Goal: Navigation & Orientation: Understand site structure

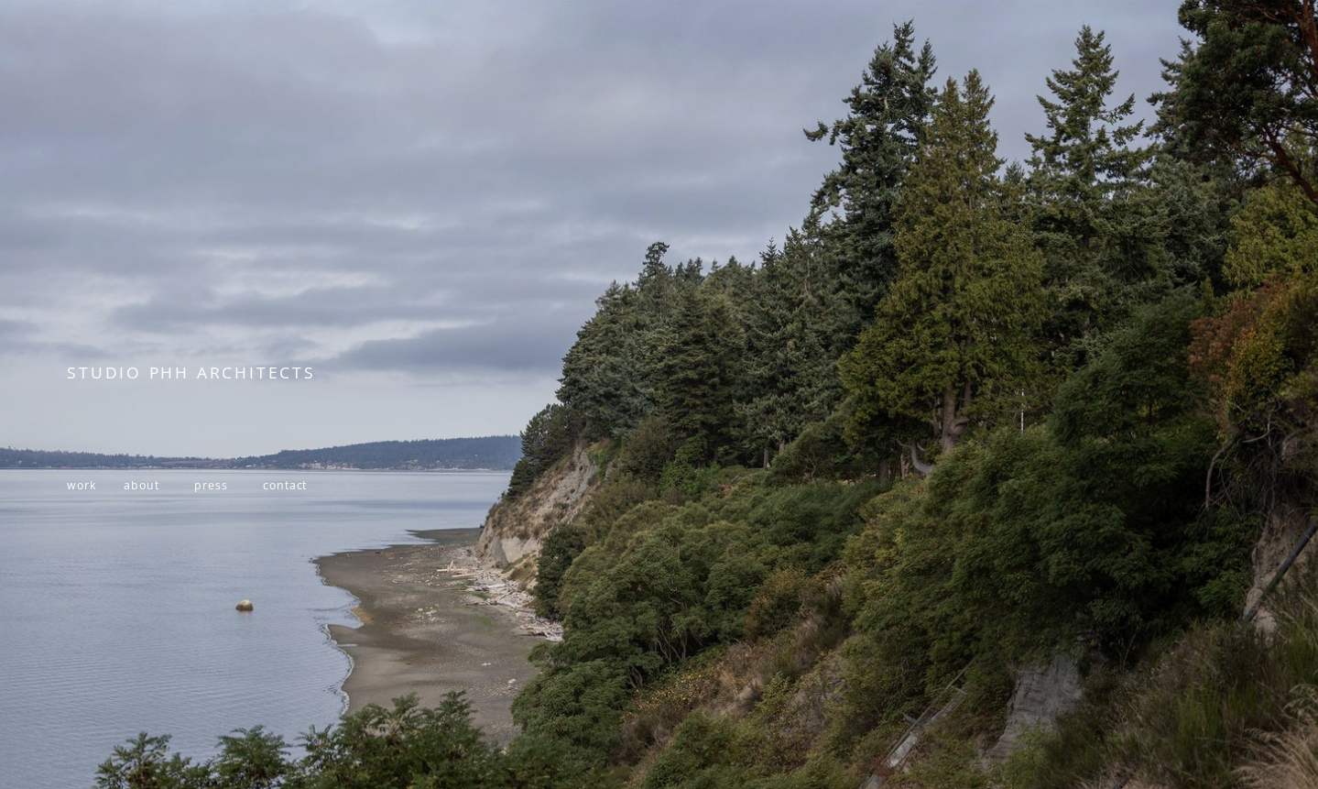
click at [83, 493] on span "work" at bounding box center [81, 485] width 28 height 16
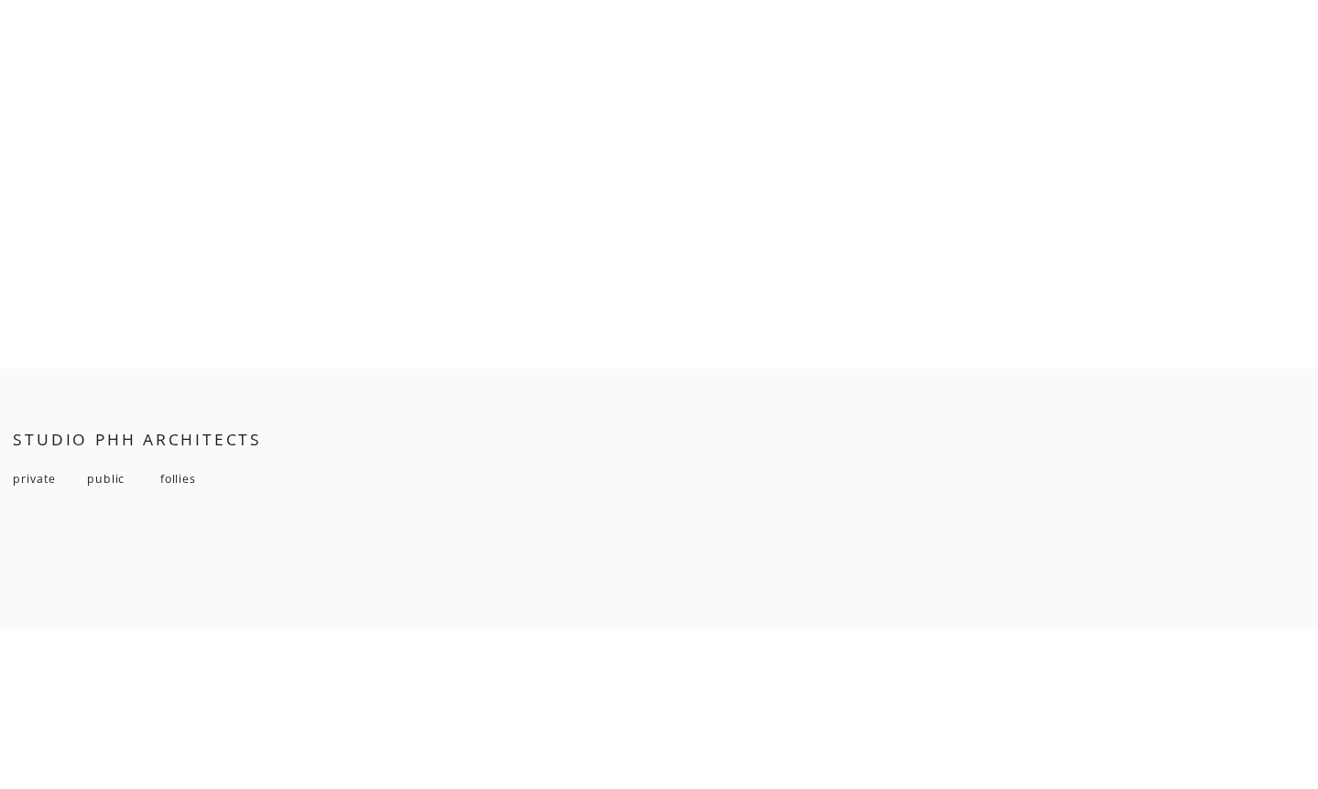
scroll to position [13279, 0]
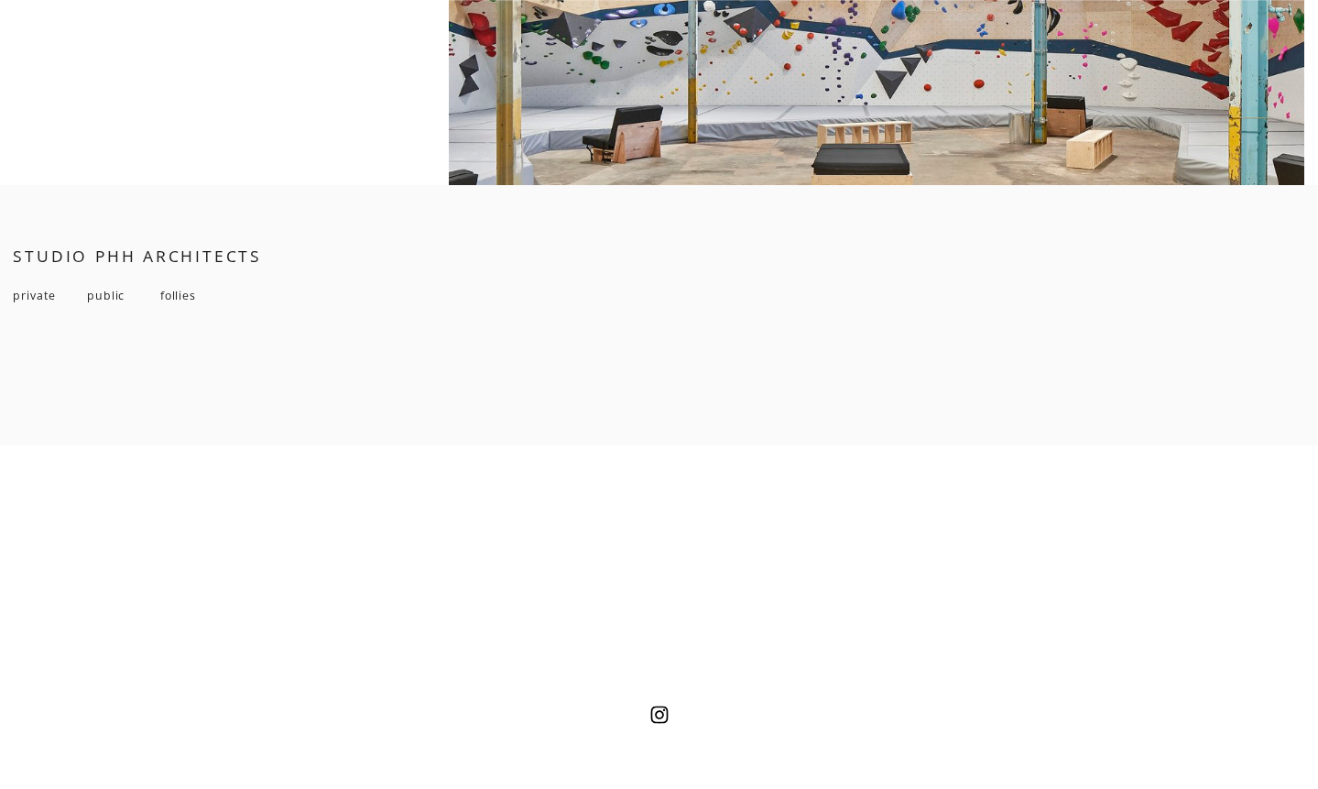
click at [188, 303] on span "follies" at bounding box center [178, 296] width 36 height 16
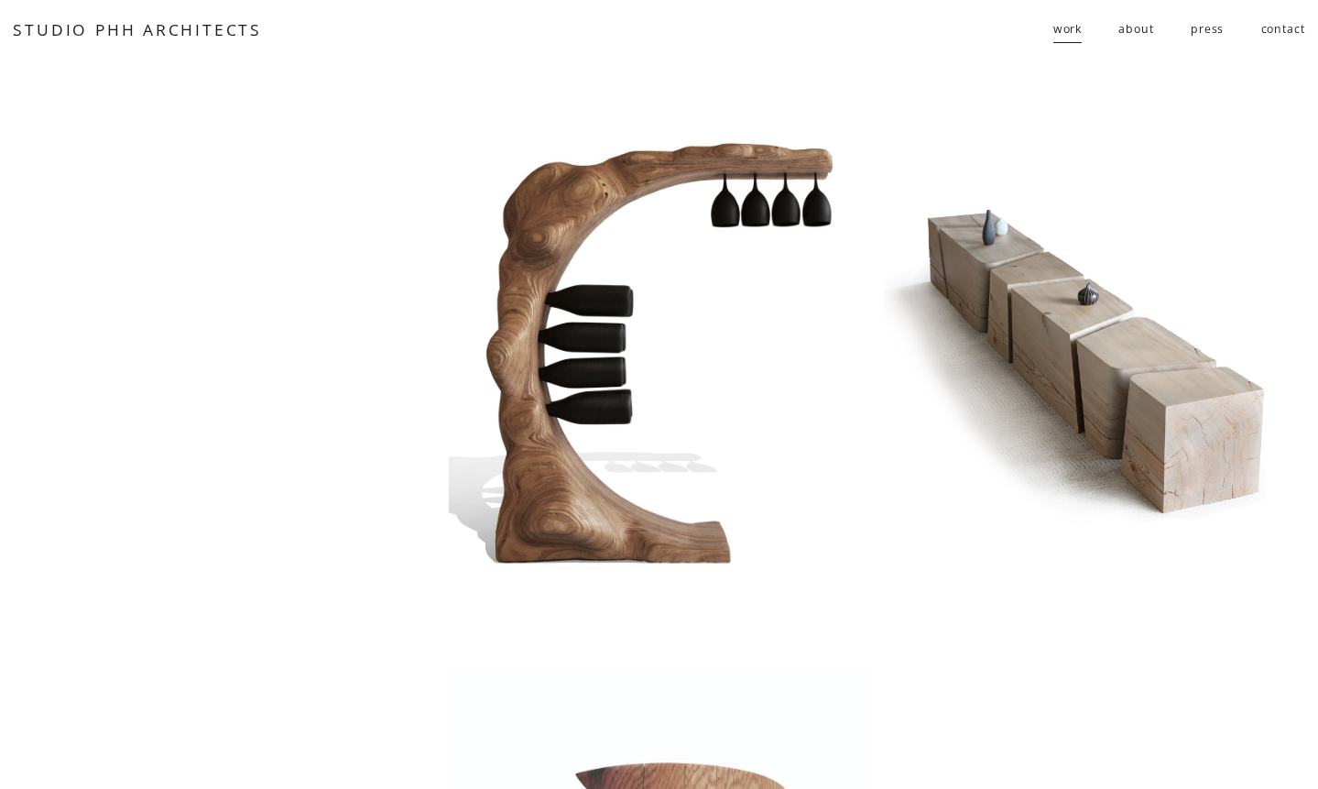
click at [1203, 26] on link "press" at bounding box center [1207, 30] width 33 height 30
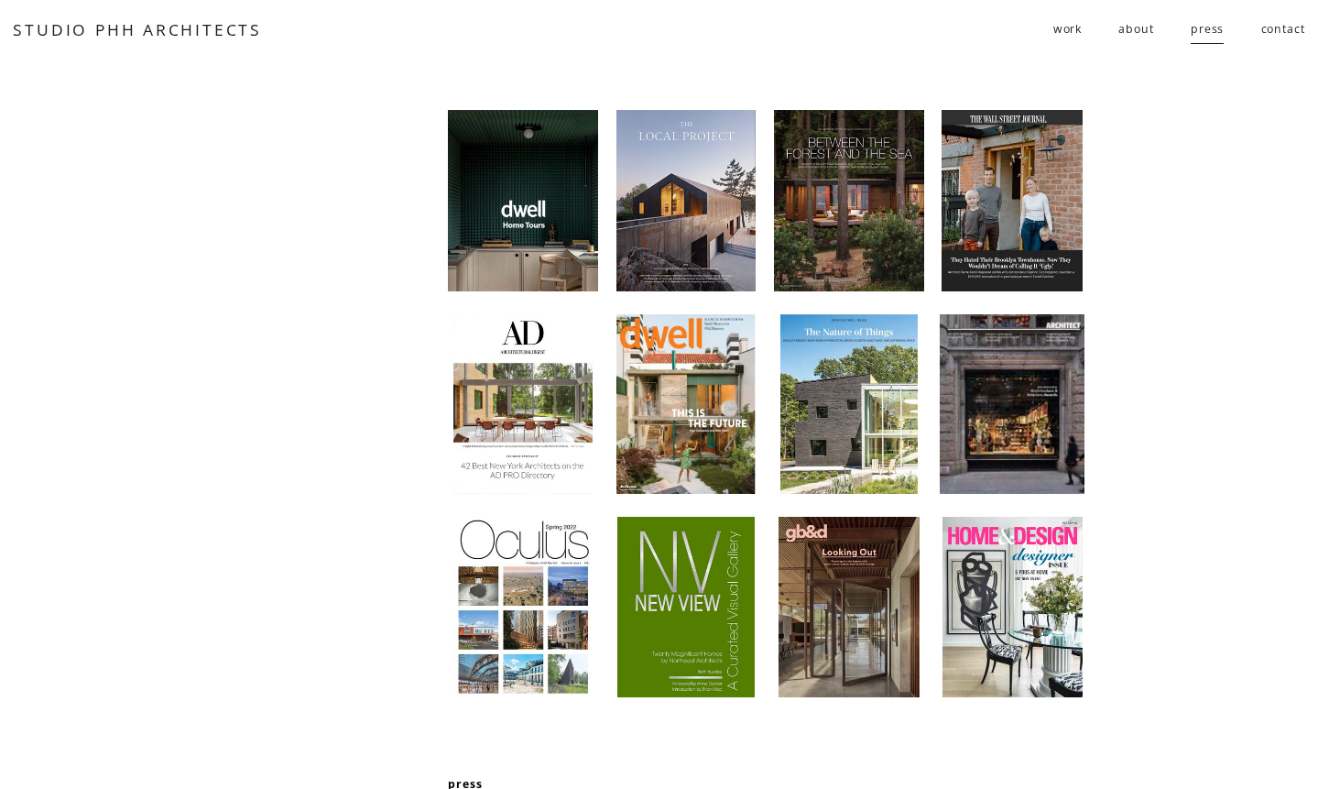
click at [1037, 208] on div at bounding box center [1013, 200] width 142 height 181
click at [1148, 35] on link "about" at bounding box center [1136, 30] width 35 height 30
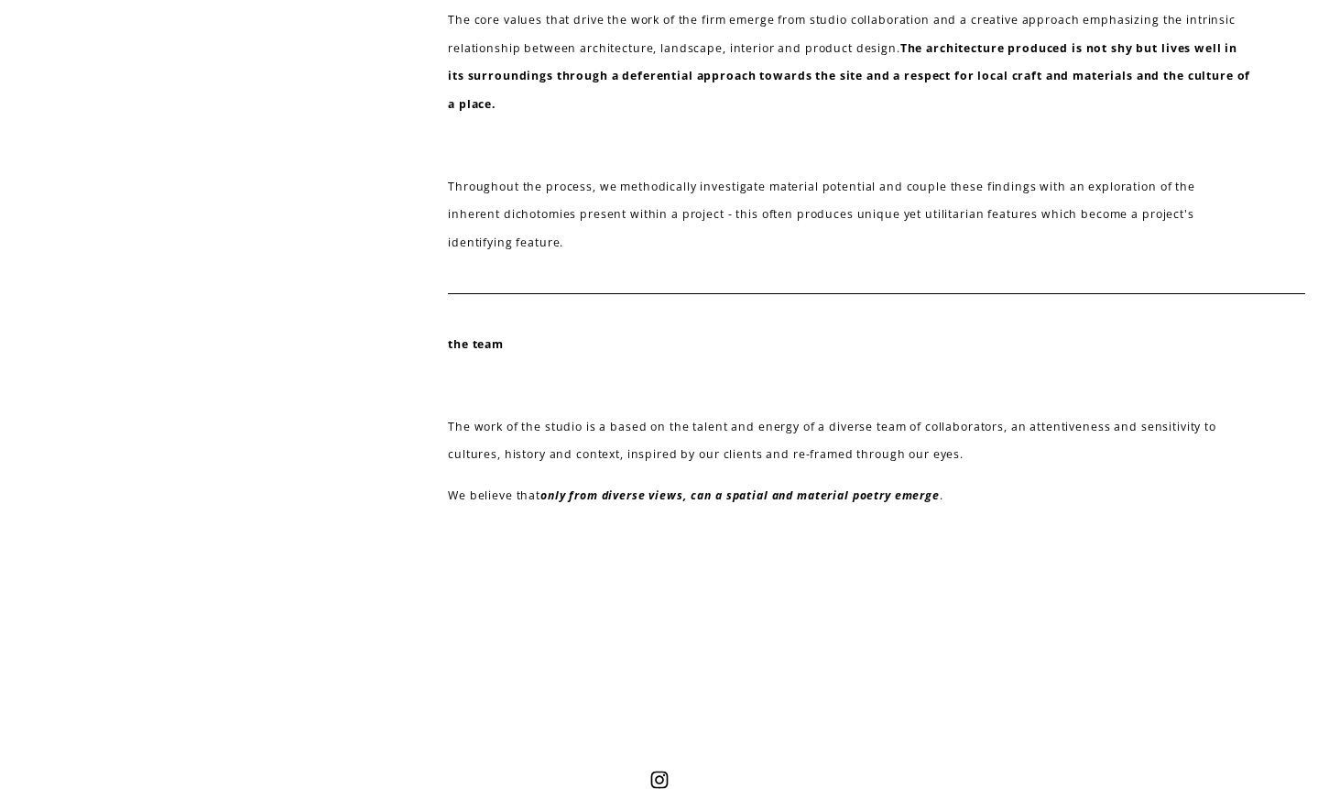
scroll to position [766, 0]
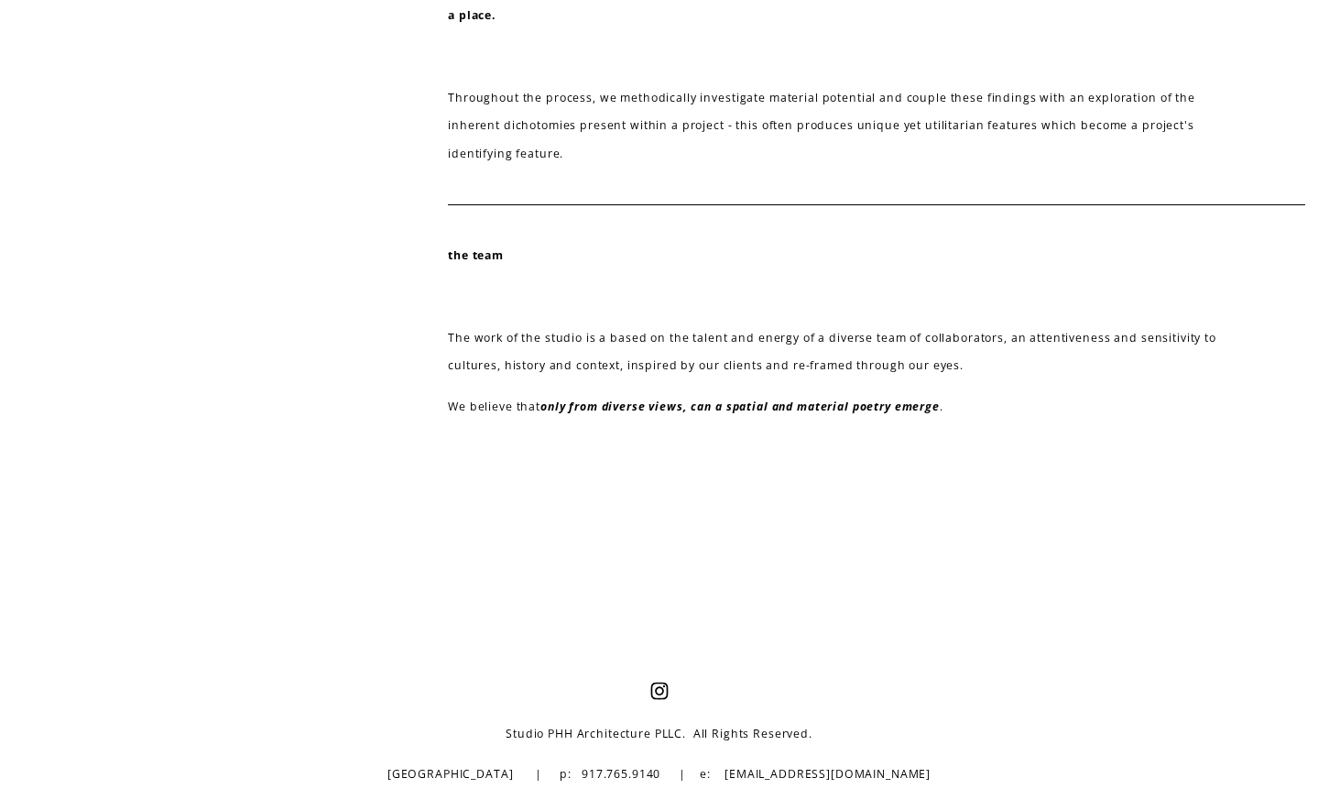
click at [885, 404] on em "only from diverse views, can a spatial and material poetry emerge" at bounding box center [739, 406] width 399 height 16
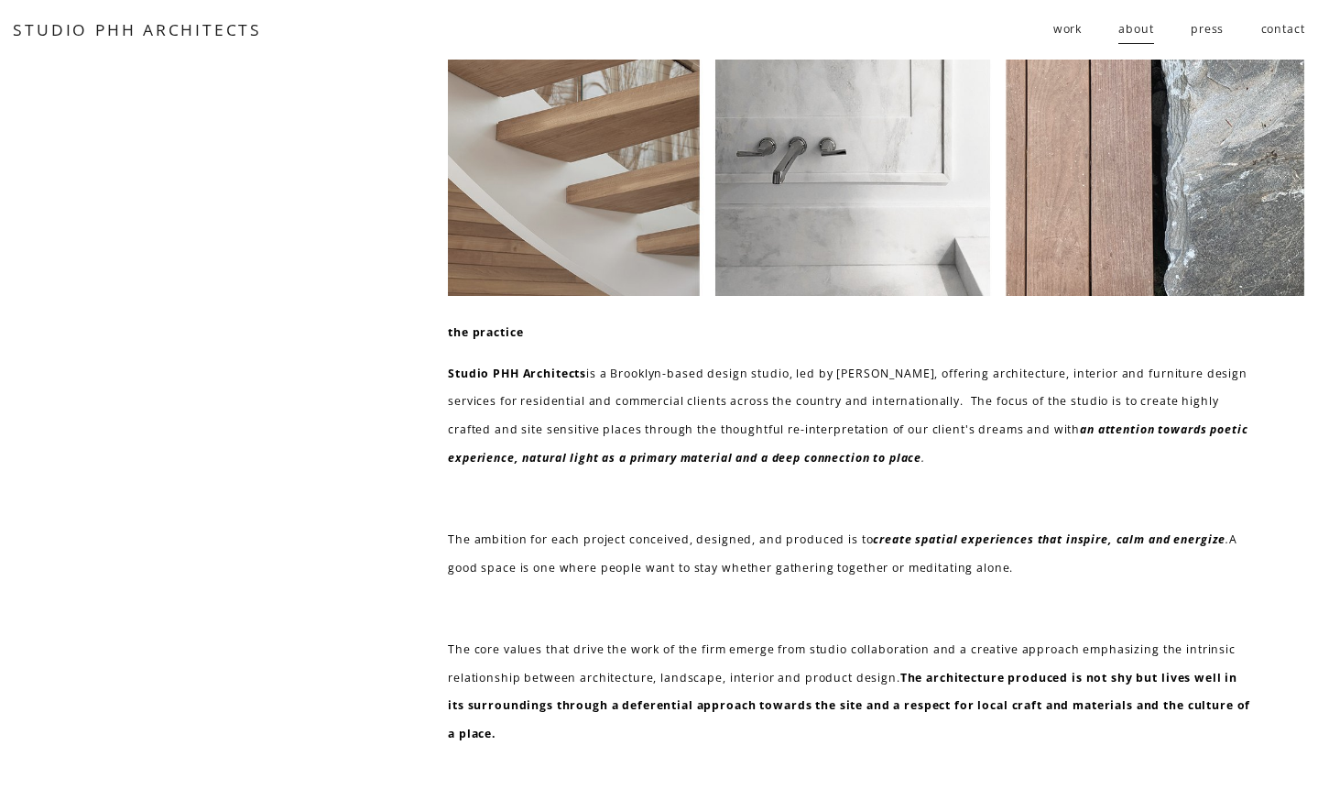
scroll to position [0, 0]
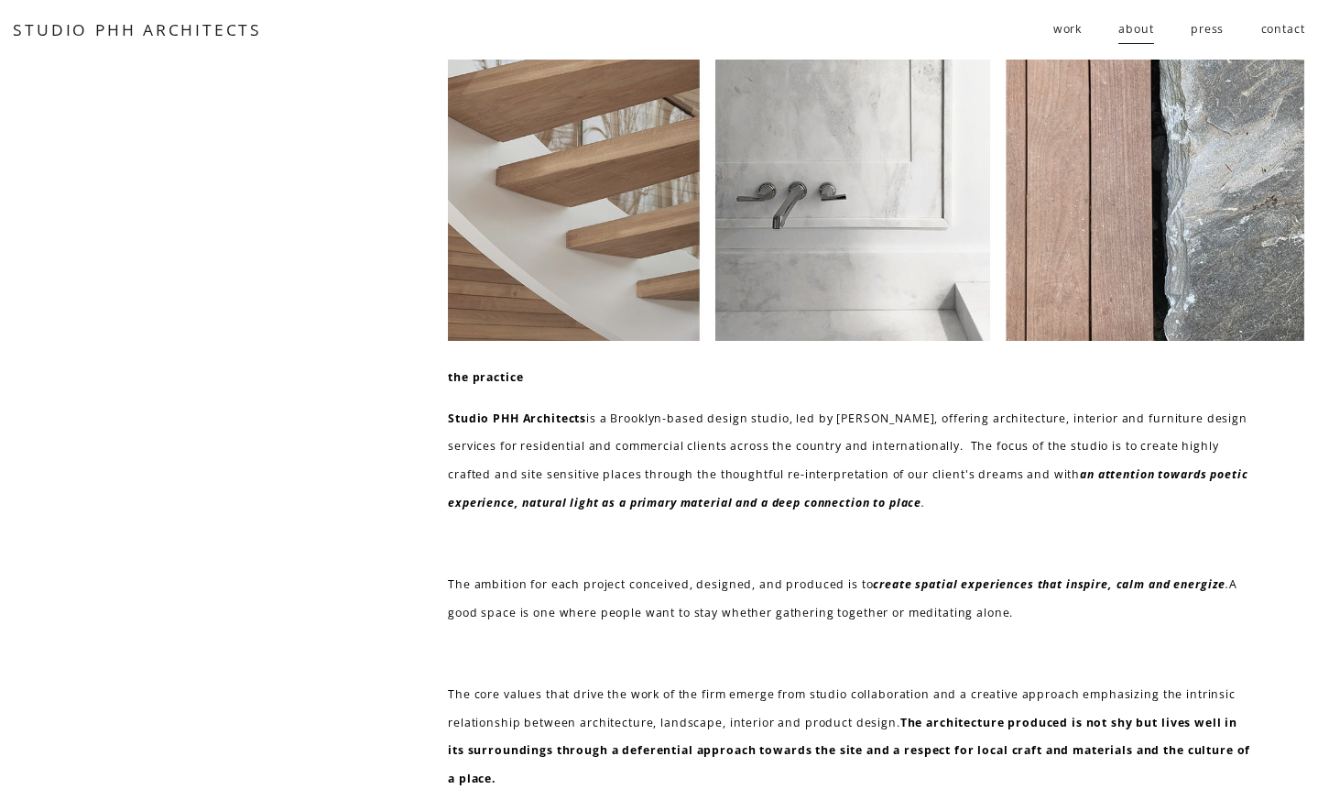
click at [0, 0] on span "public" at bounding box center [0, 0] width 0 height 0
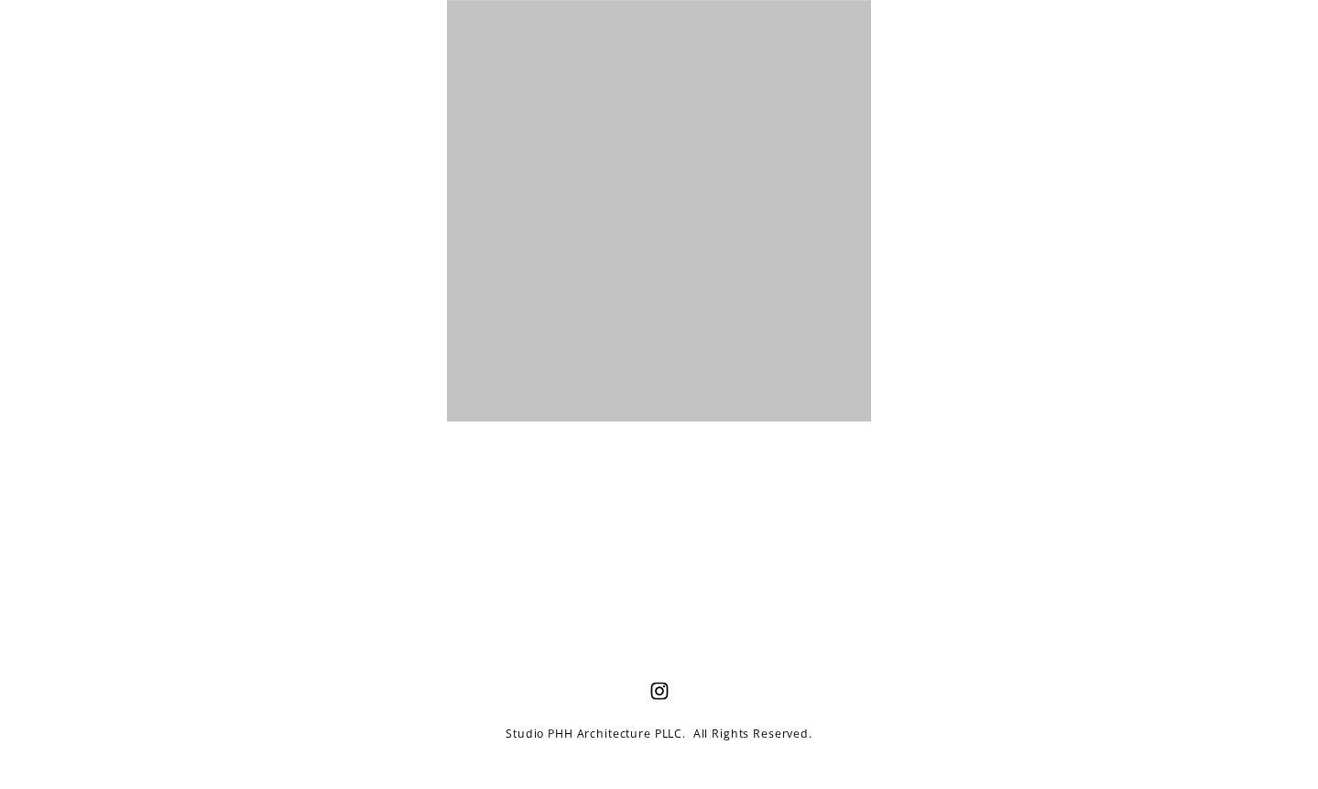
scroll to position [3896, 0]
